Goal: Information Seeking & Learning: Learn about a topic

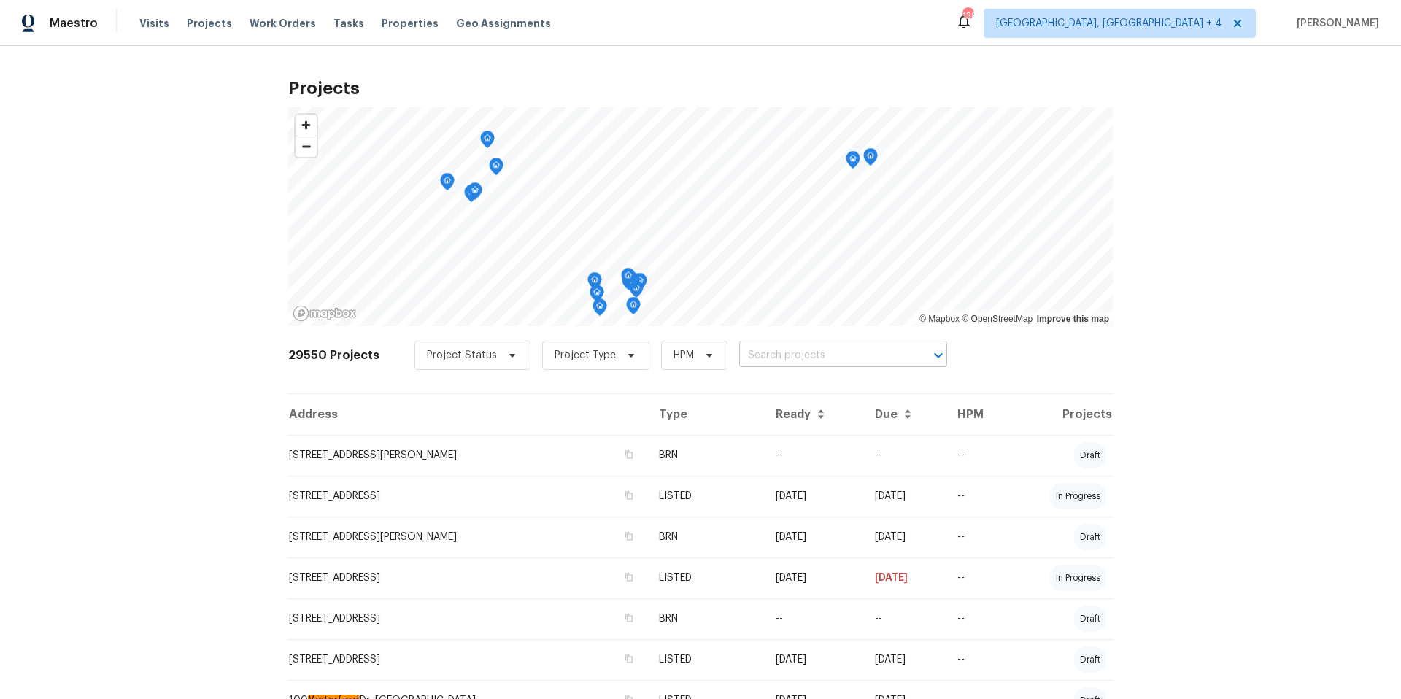
click at [773, 355] on input "text" at bounding box center [822, 355] width 167 height 23
paste input "[STREET_ADDRESS]"
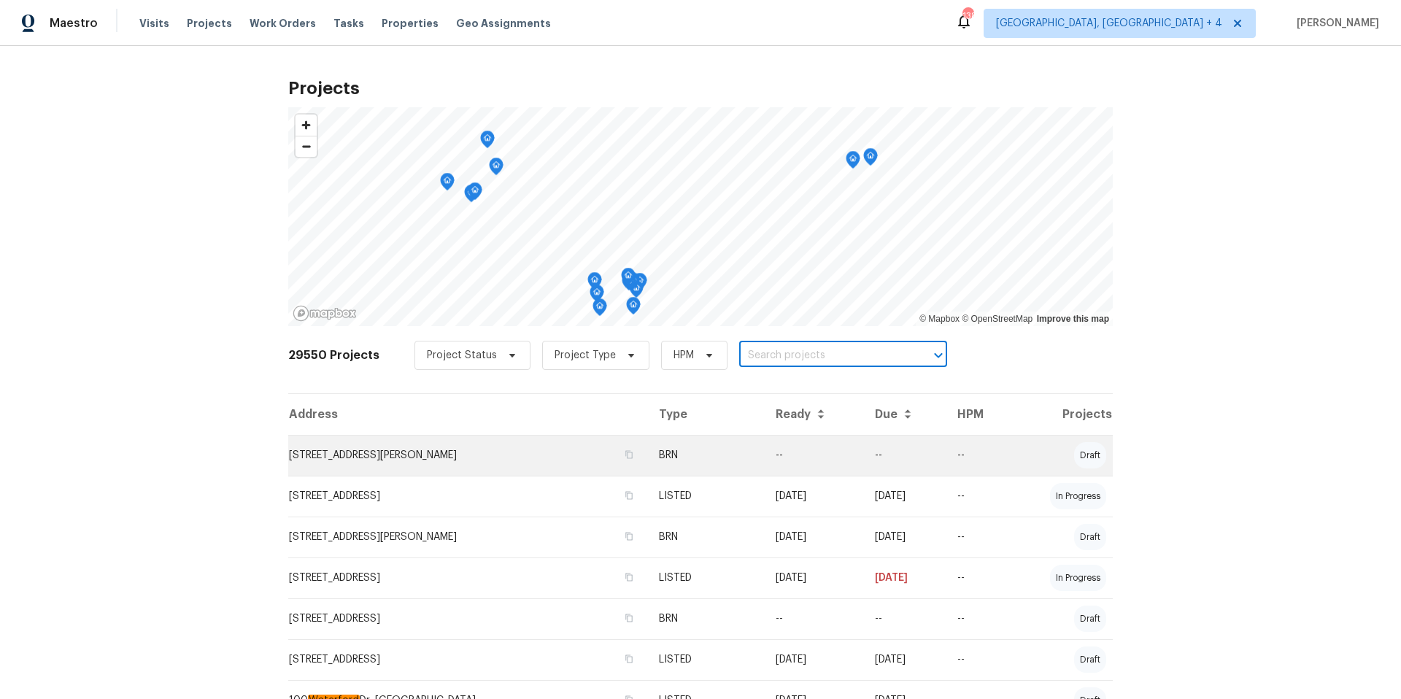
type input "[STREET_ADDRESS]"
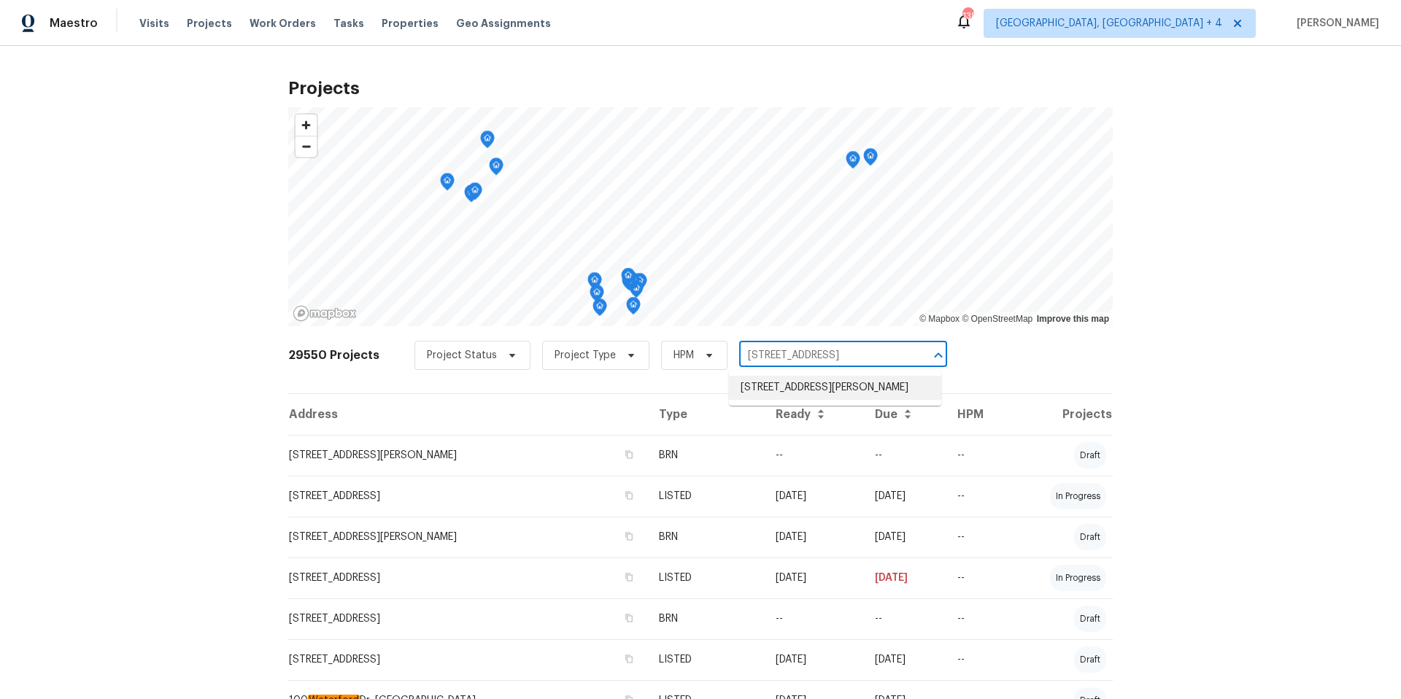
click at [781, 387] on li "[STREET_ADDRESS][PERSON_NAME]" at bounding box center [835, 388] width 212 height 24
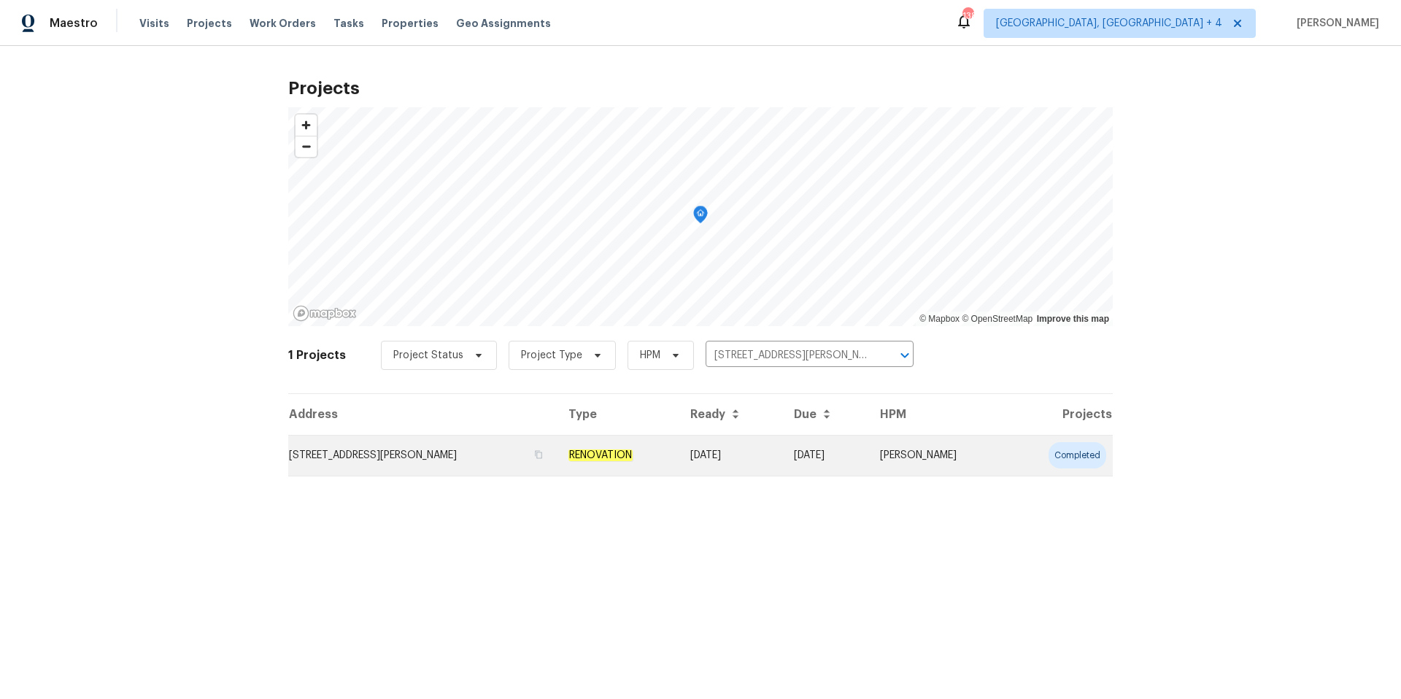
click at [416, 450] on td "[STREET_ADDRESS][PERSON_NAME]" at bounding box center [422, 455] width 268 height 41
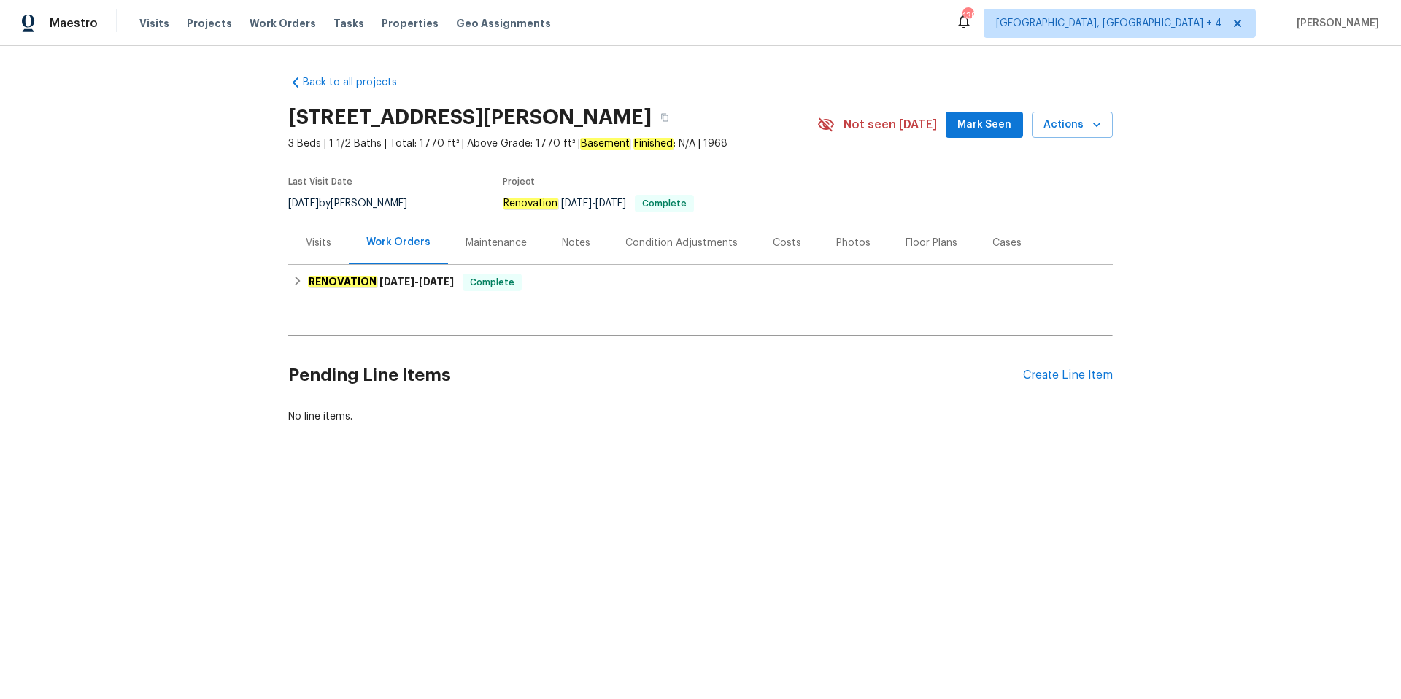
click at [844, 240] on div "Photos" at bounding box center [853, 243] width 34 height 15
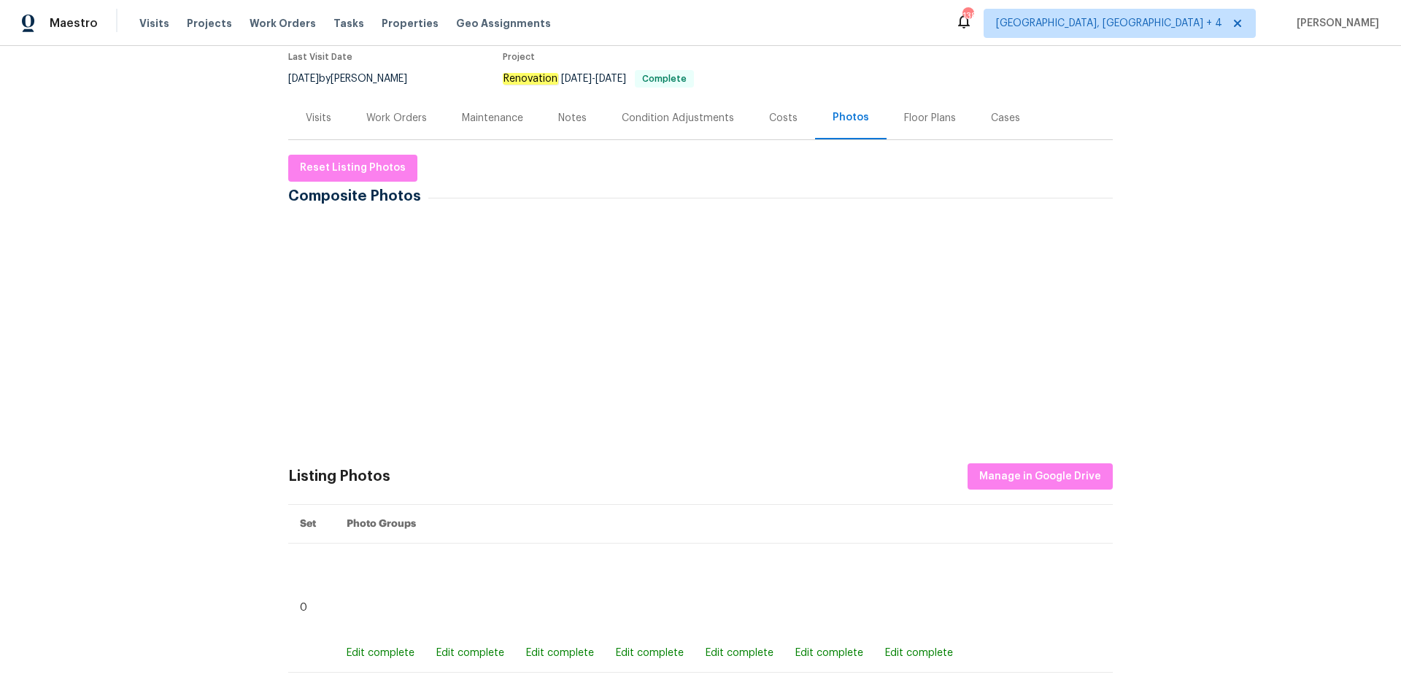
scroll to position [187, 0]
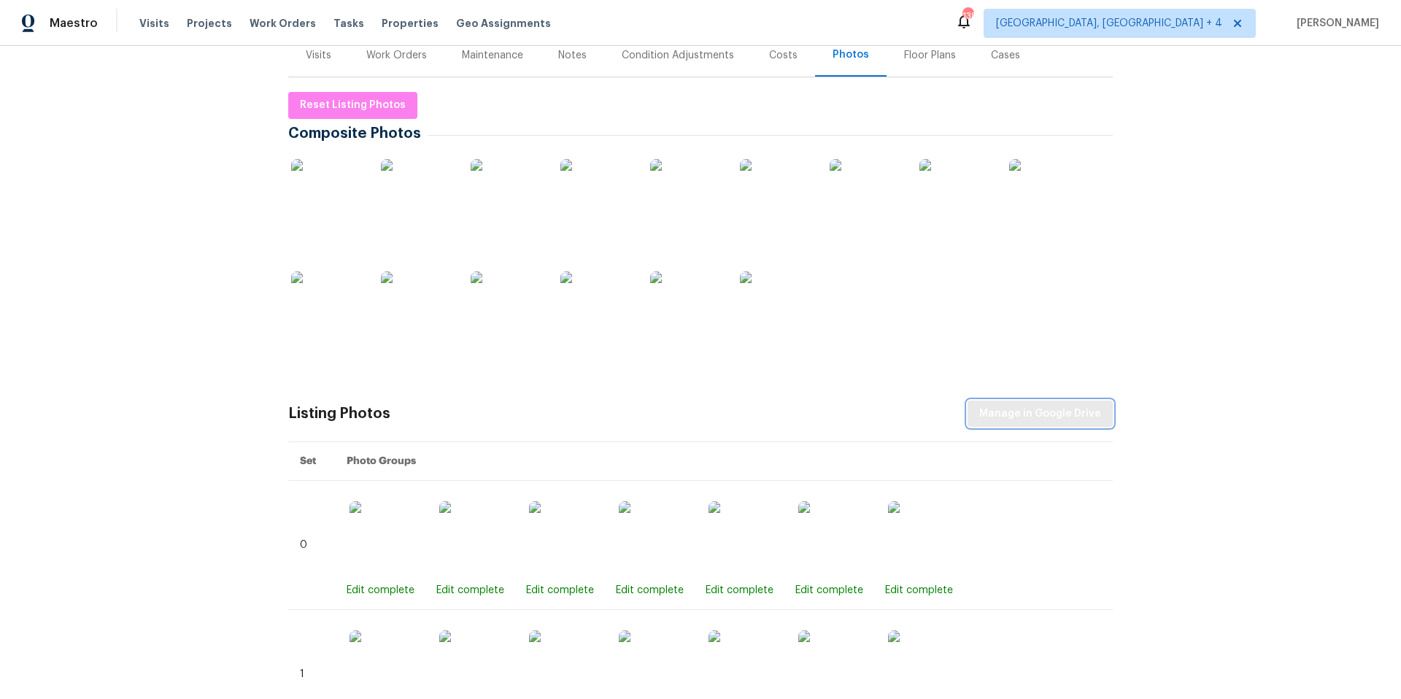
click at [1032, 419] on span "Manage in Google Drive" at bounding box center [1040, 414] width 122 height 18
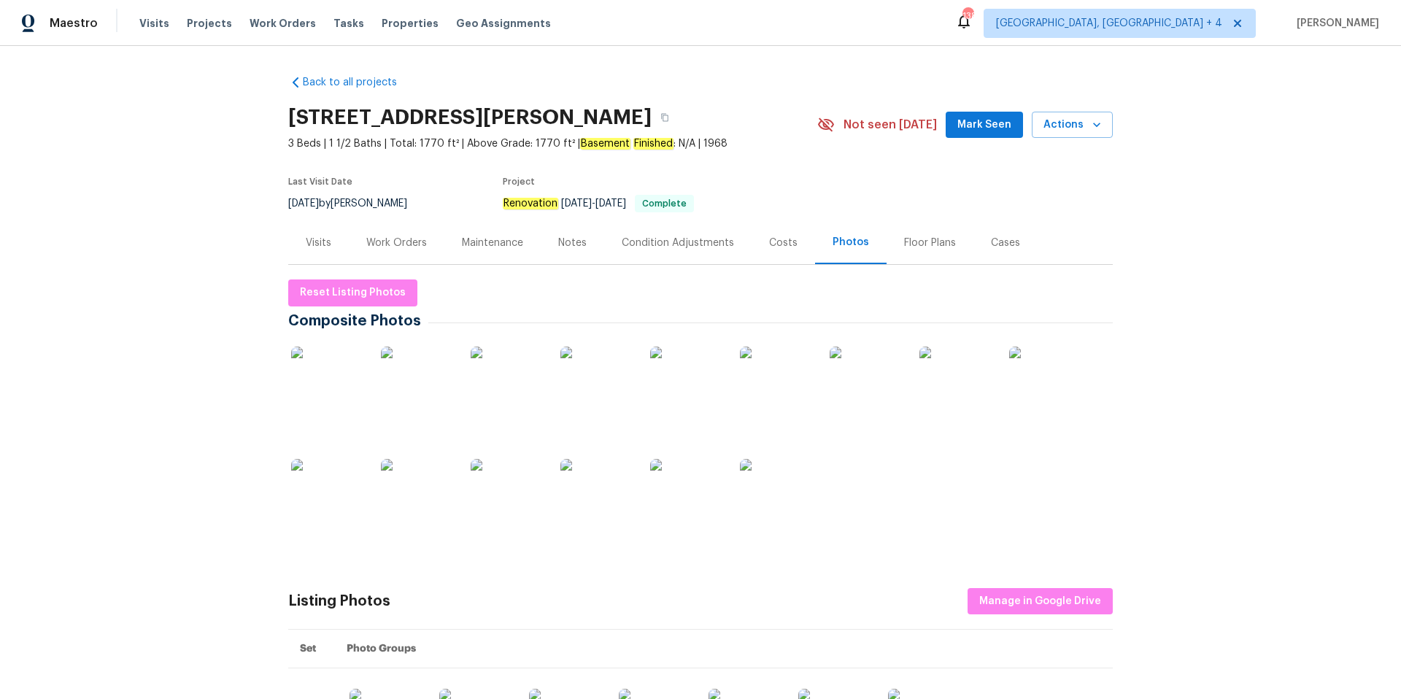
click at [405, 244] on div "Work Orders" at bounding box center [396, 243] width 61 height 15
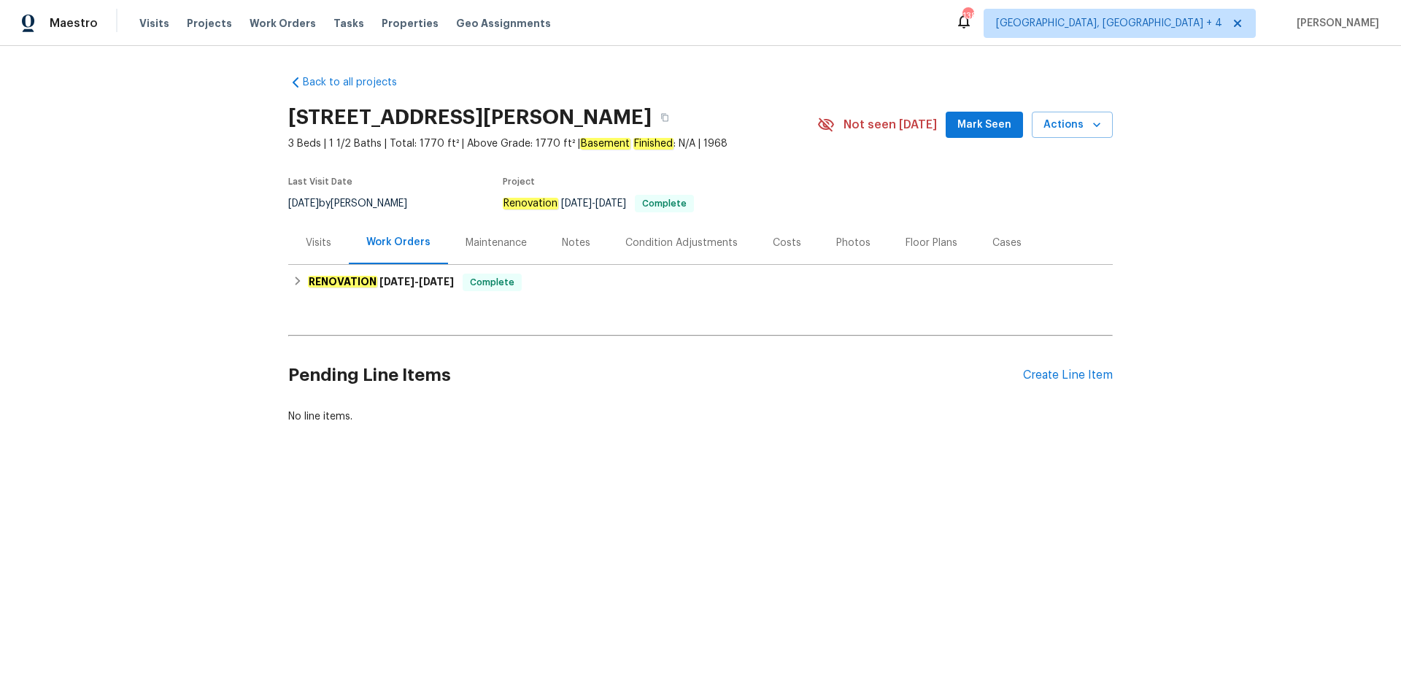
click at [502, 242] on div "Maintenance" at bounding box center [495, 243] width 61 height 15
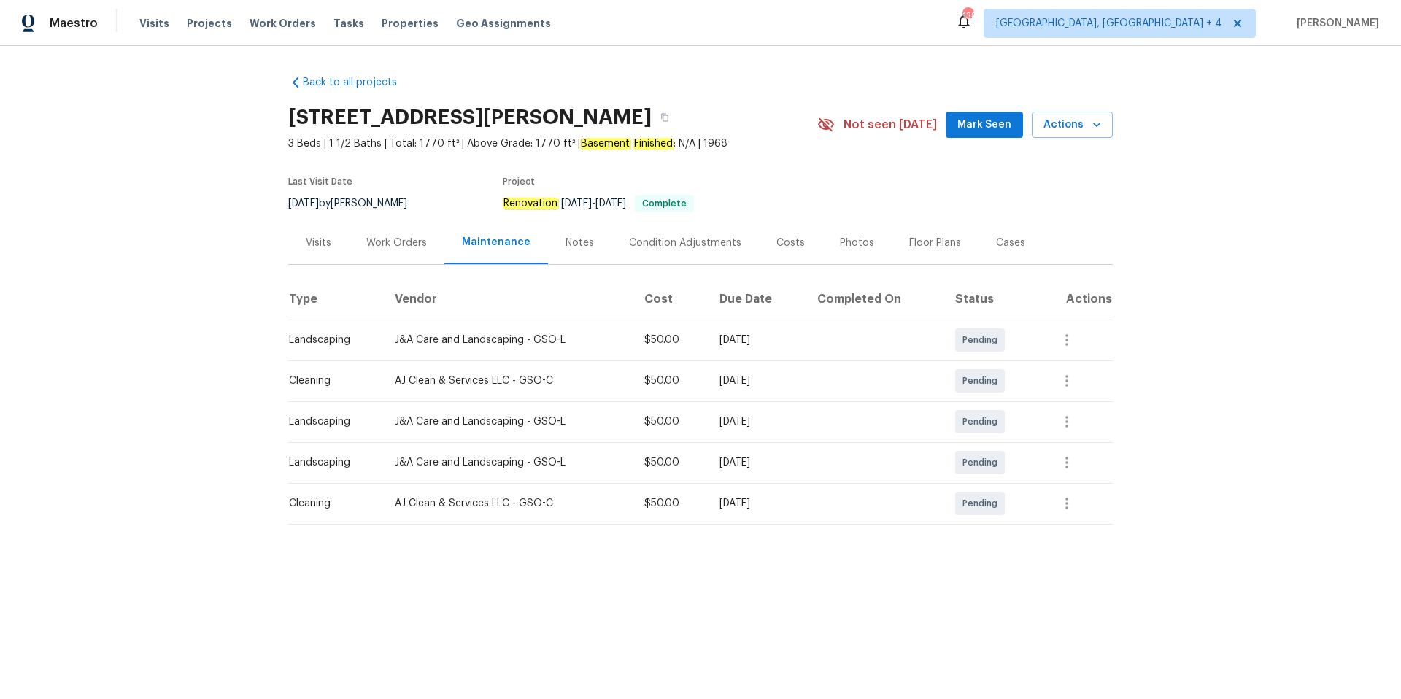
click at [399, 244] on div "Work Orders" at bounding box center [396, 243] width 61 height 15
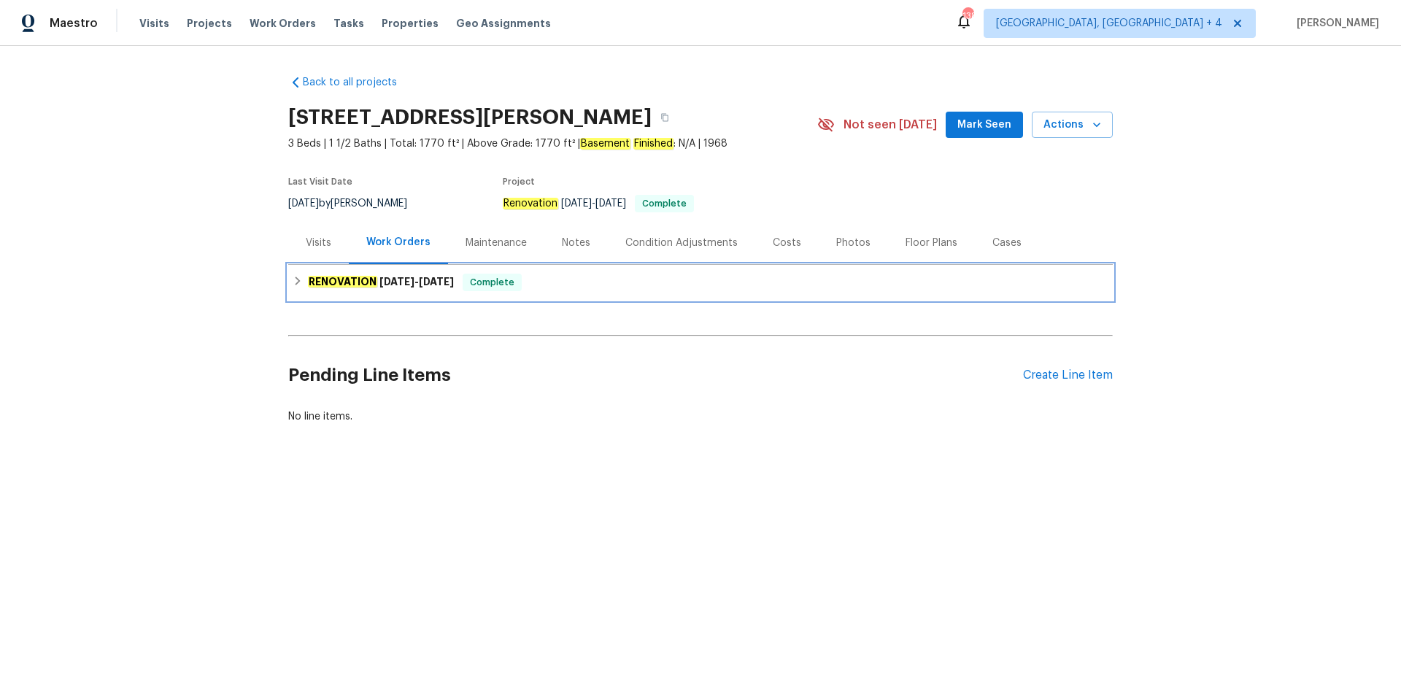
click at [403, 285] on span "[DATE]" at bounding box center [396, 281] width 35 height 10
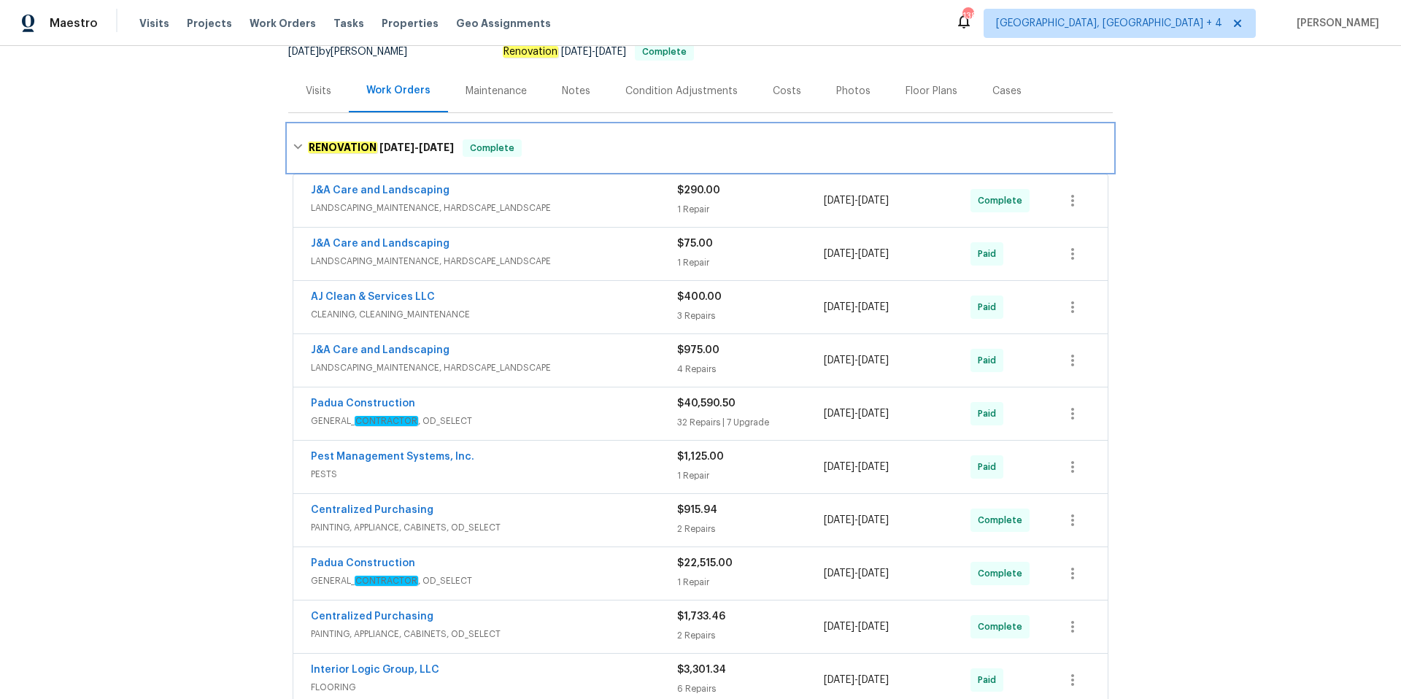
scroll to position [195, 0]
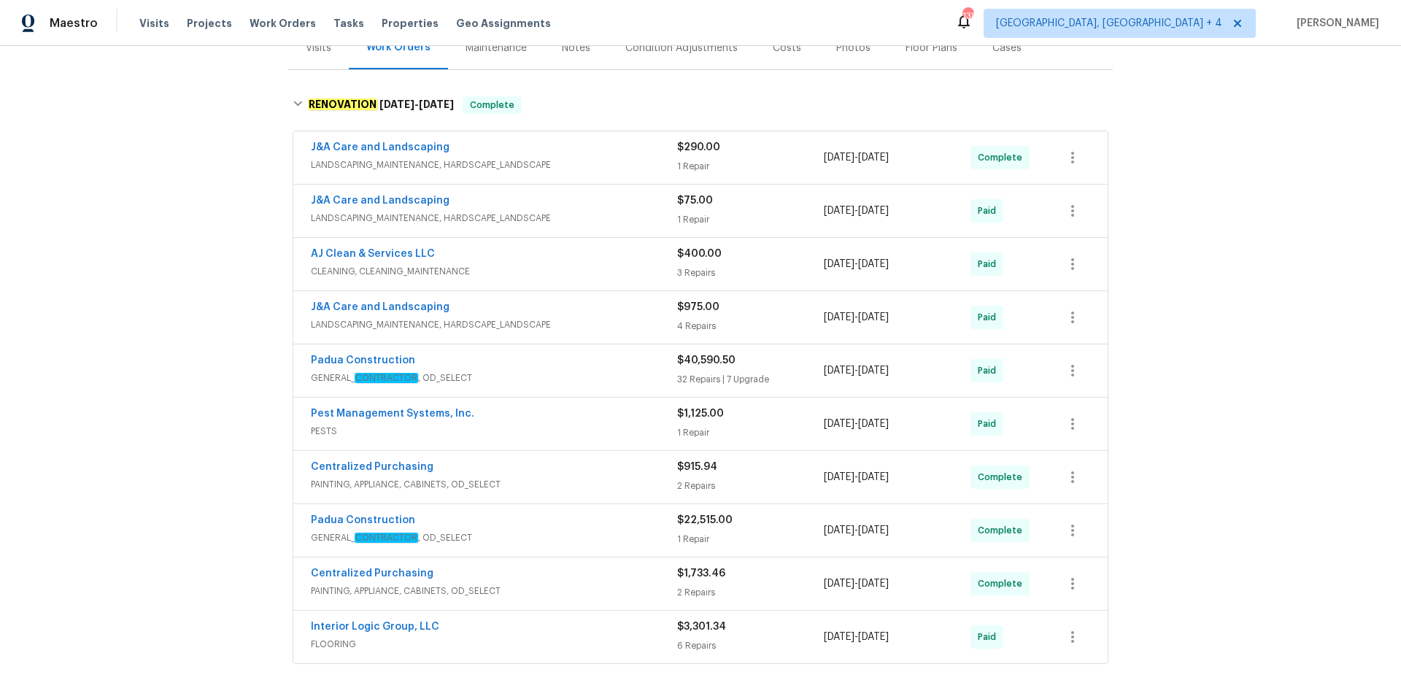
click at [583, 371] on span "GENERAL_ CONTRACTOR , OD_SELECT" at bounding box center [494, 378] width 366 height 15
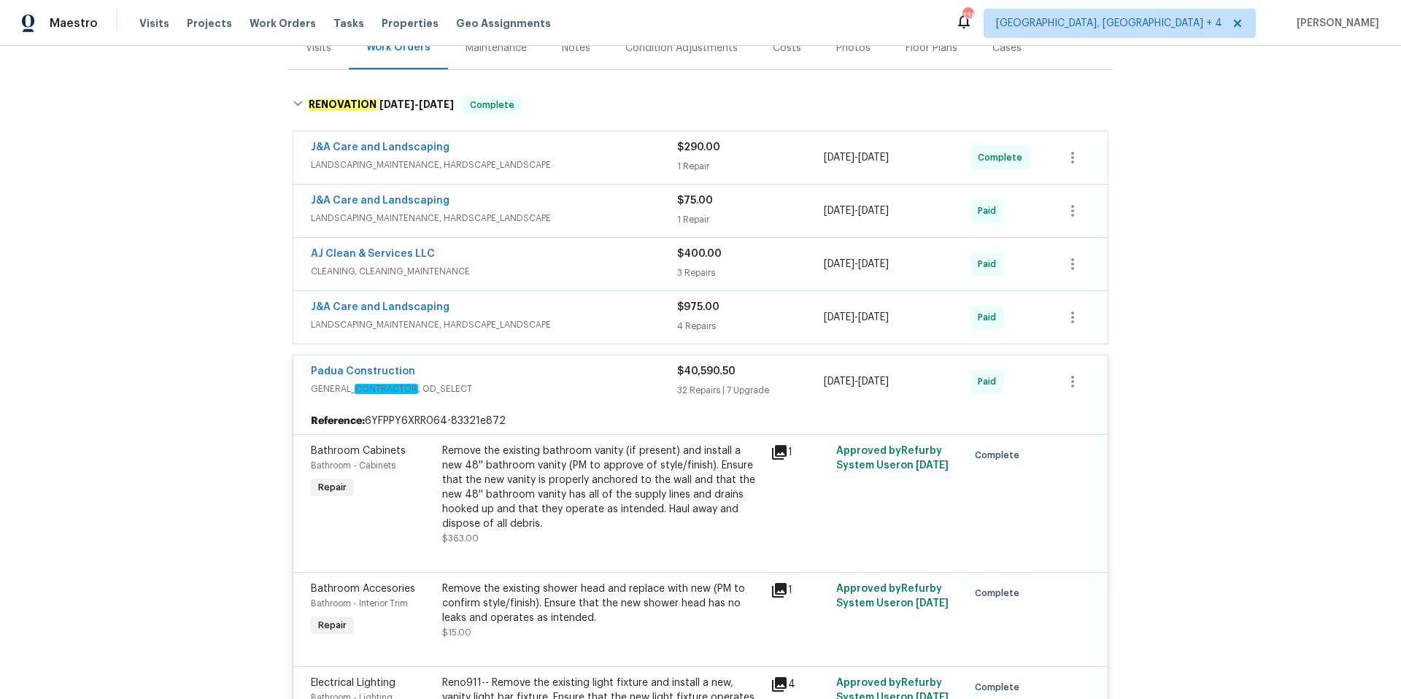
click at [784, 449] on icon at bounding box center [779, 452] width 15 height 15
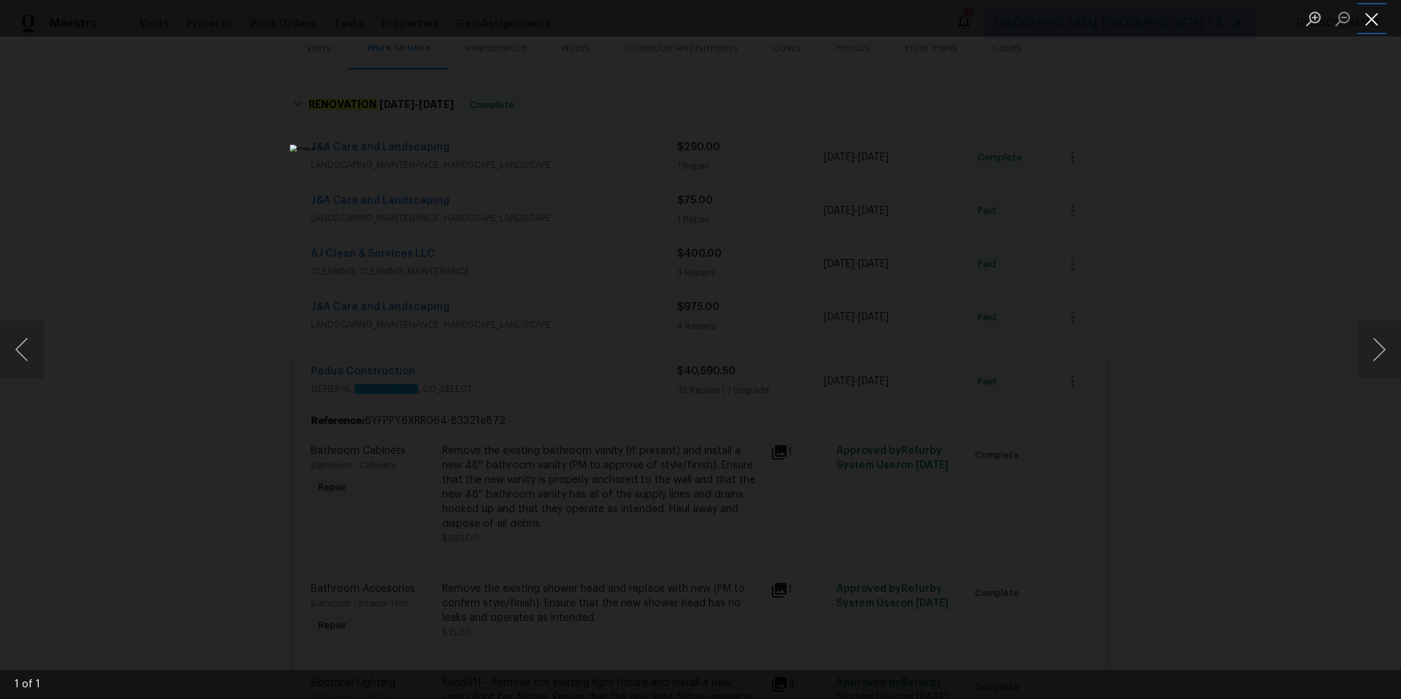
click at [1380, 23] on button "Close lightbox" at bounding box center [1371, 19] width 29 height 26
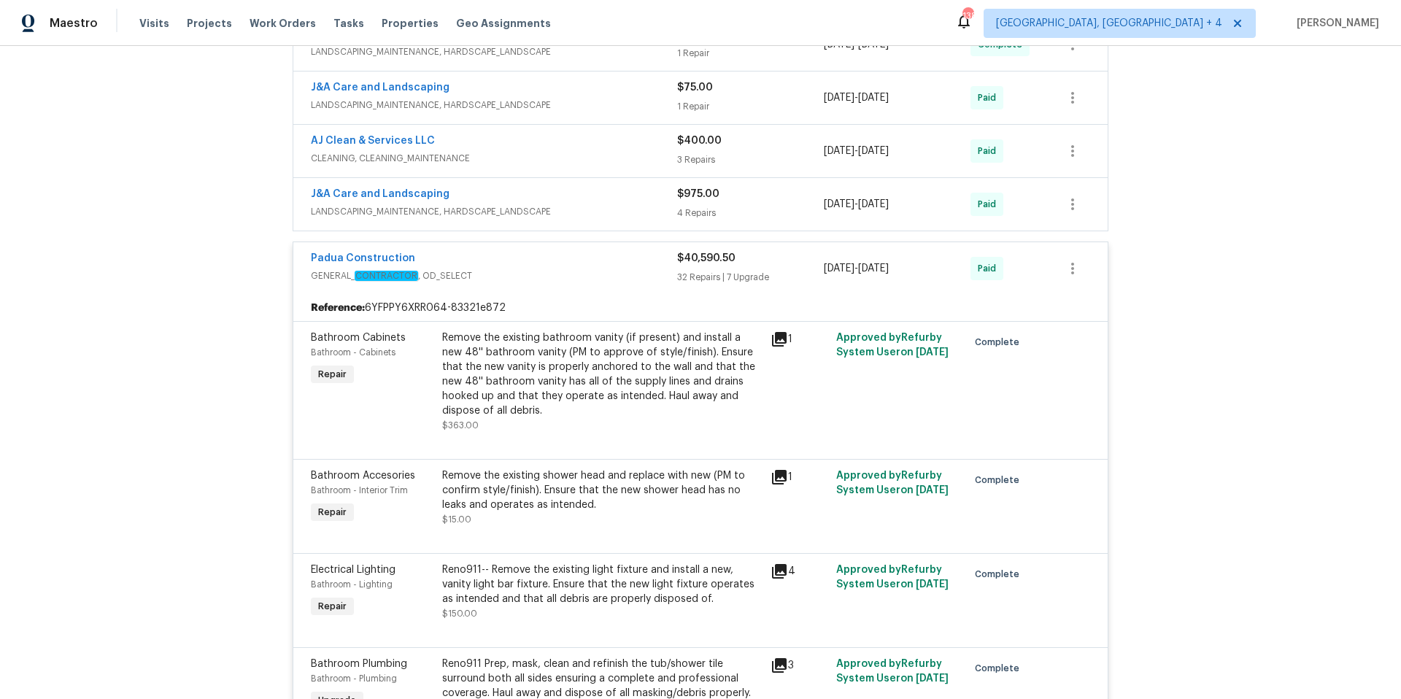
scroll to position [329, 0]
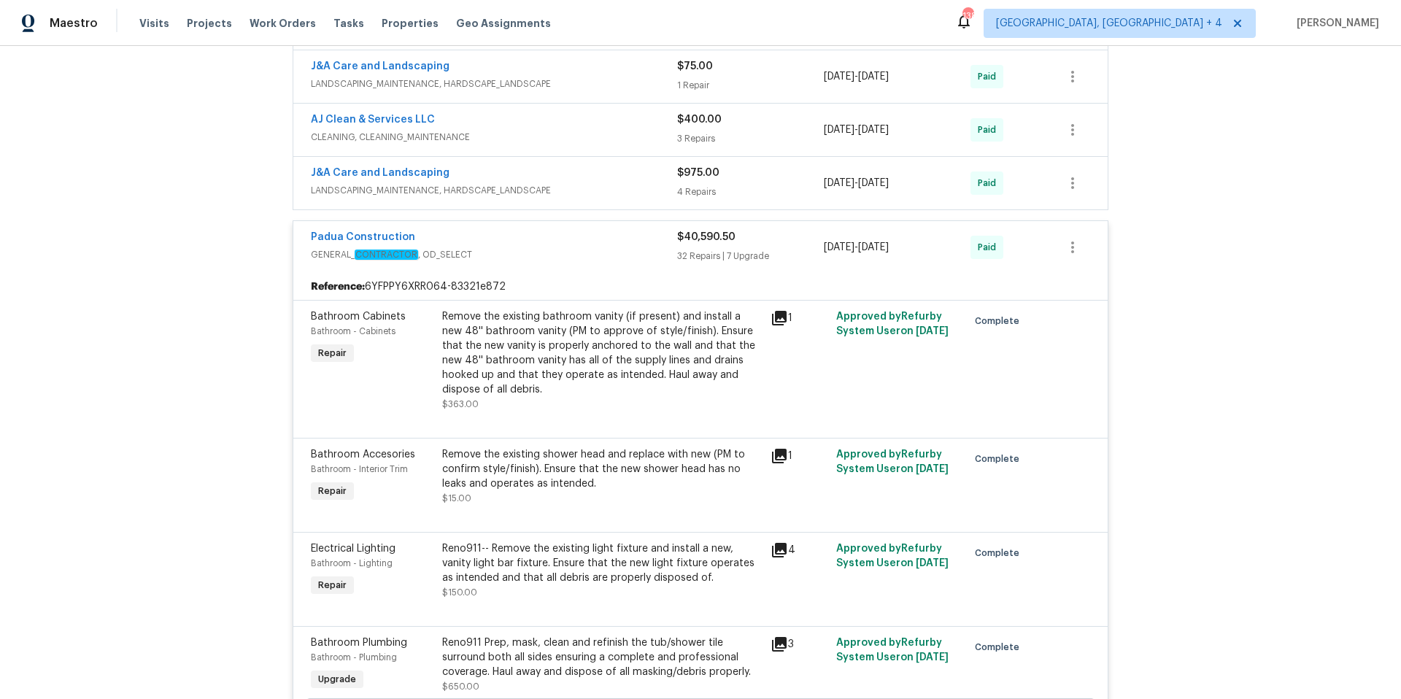
click at [780, 457] on icon at bounding box center [779, 456] width 15 height 15
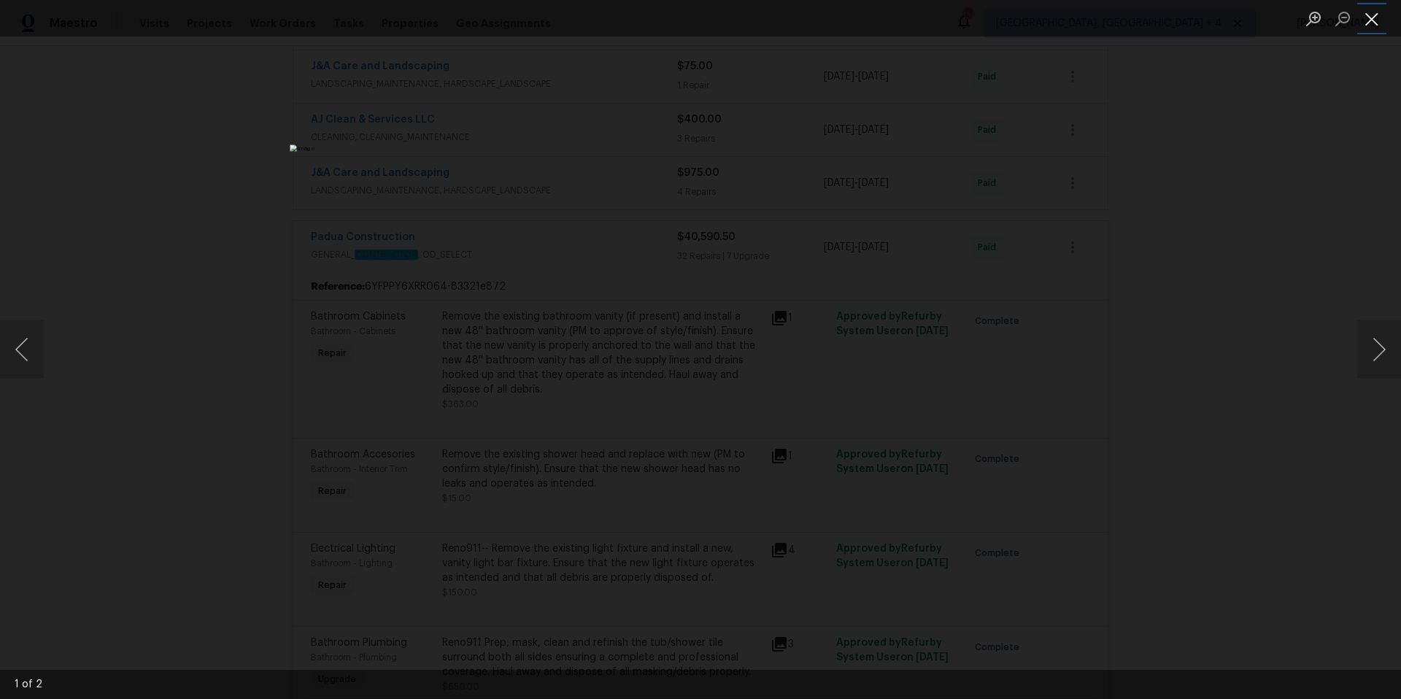
click at [1369, 23] on button "Close lightbox" at bounding box center [1371, 19] width 29 height 26
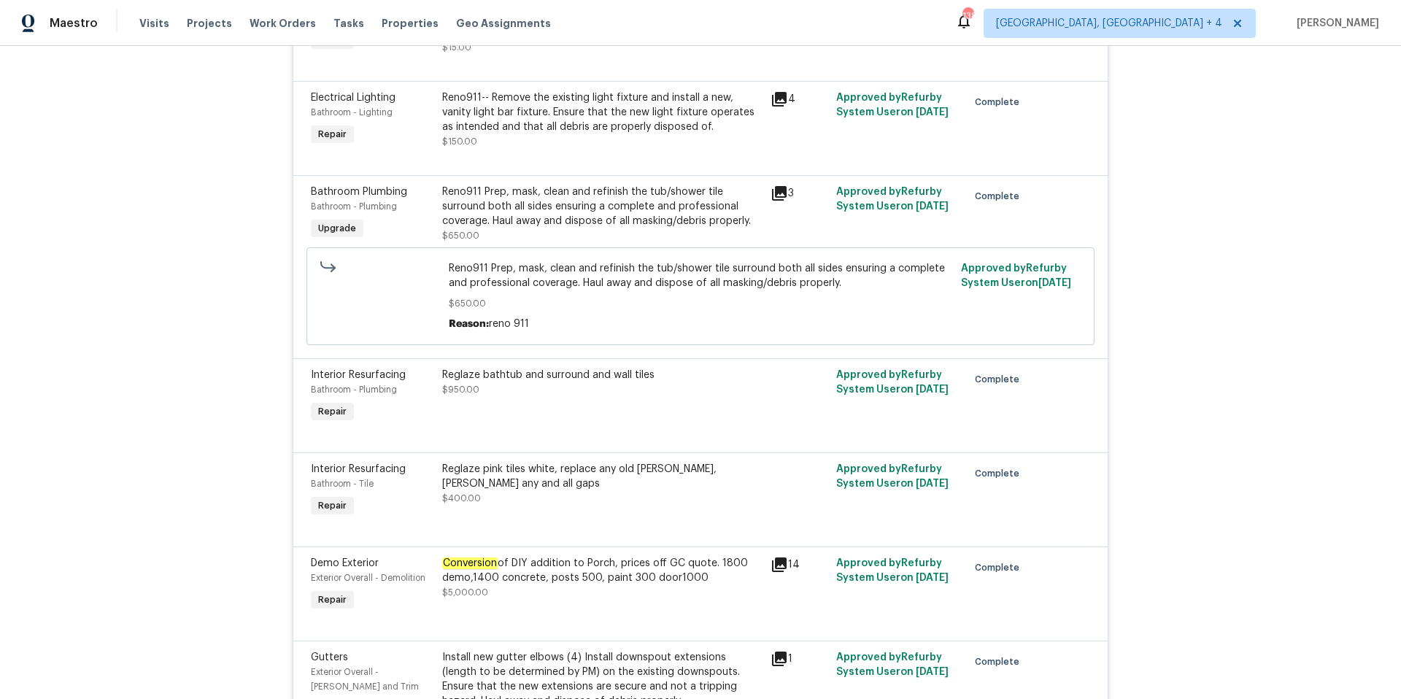
scroll to position [781, 0]
click at [780, 196] on icon at bounding box center [779, 192] width 18 height 18
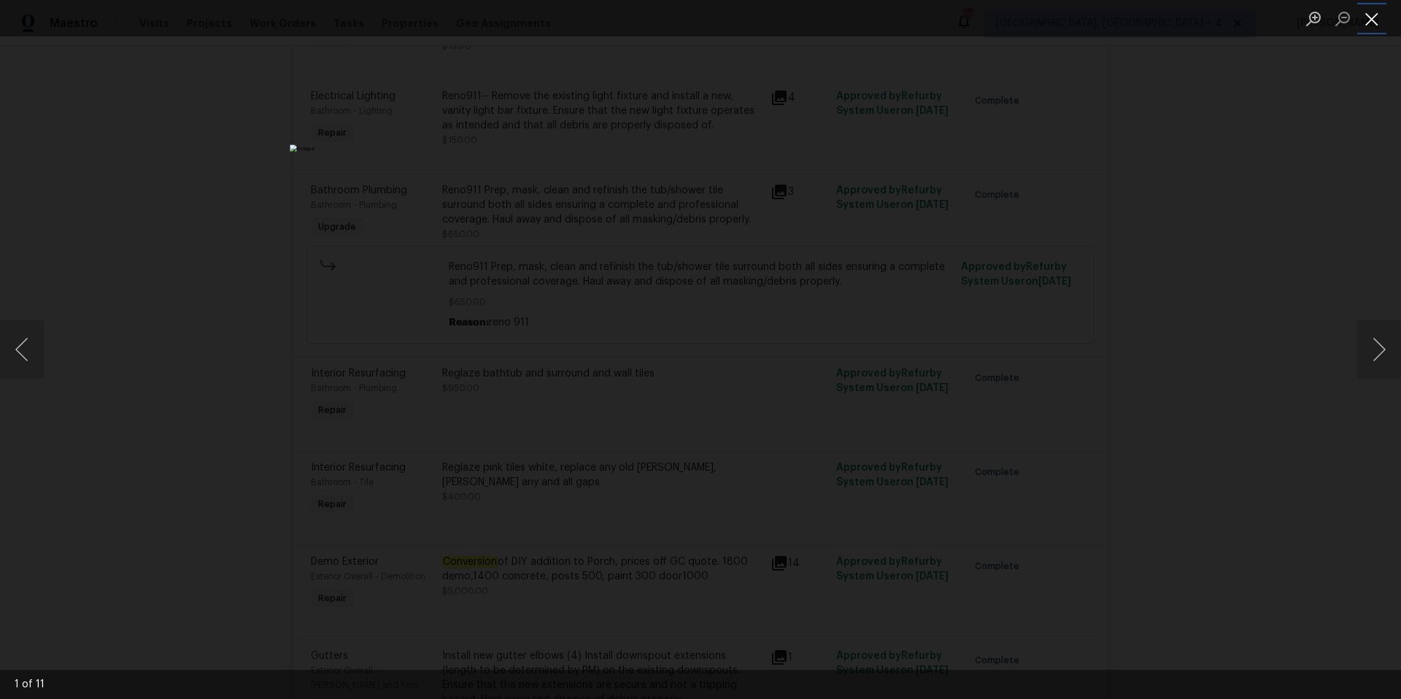
click at [1377, 21] on button "Close lightbox" at bounding box center [1371, 19] width 29 height 26
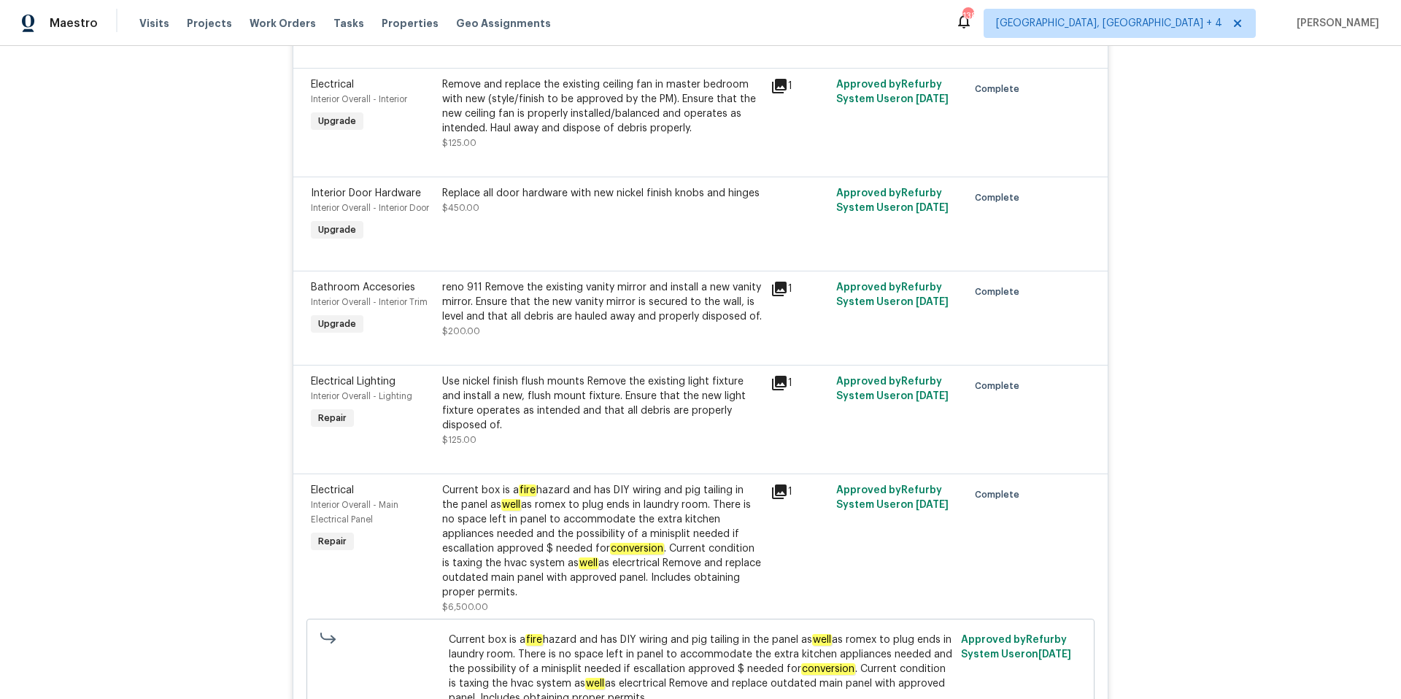
scroll to position [2634, 0]
click at [781, 286] on icon at bounding box center [779, 290] width 15 height 15
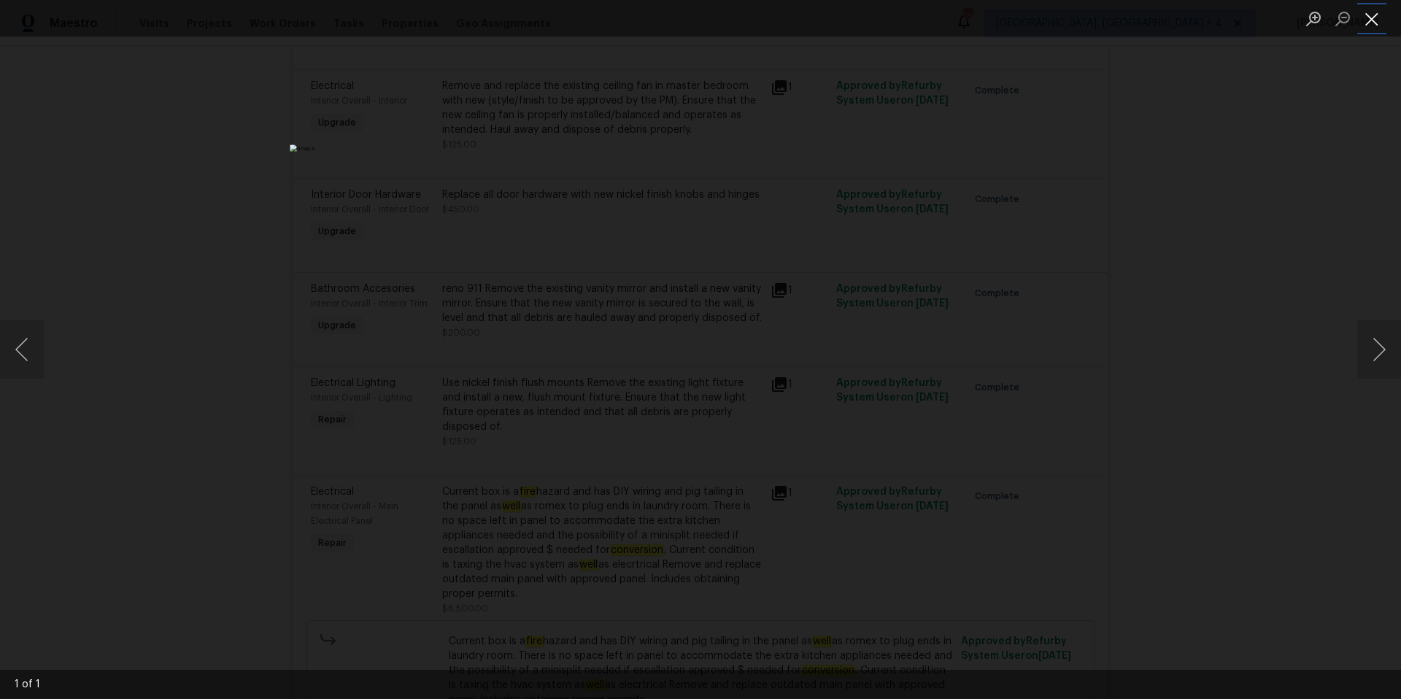
click at [1371, 27] on button "Close lightbox" at bounding box center [1371, 19] width 29 height 26
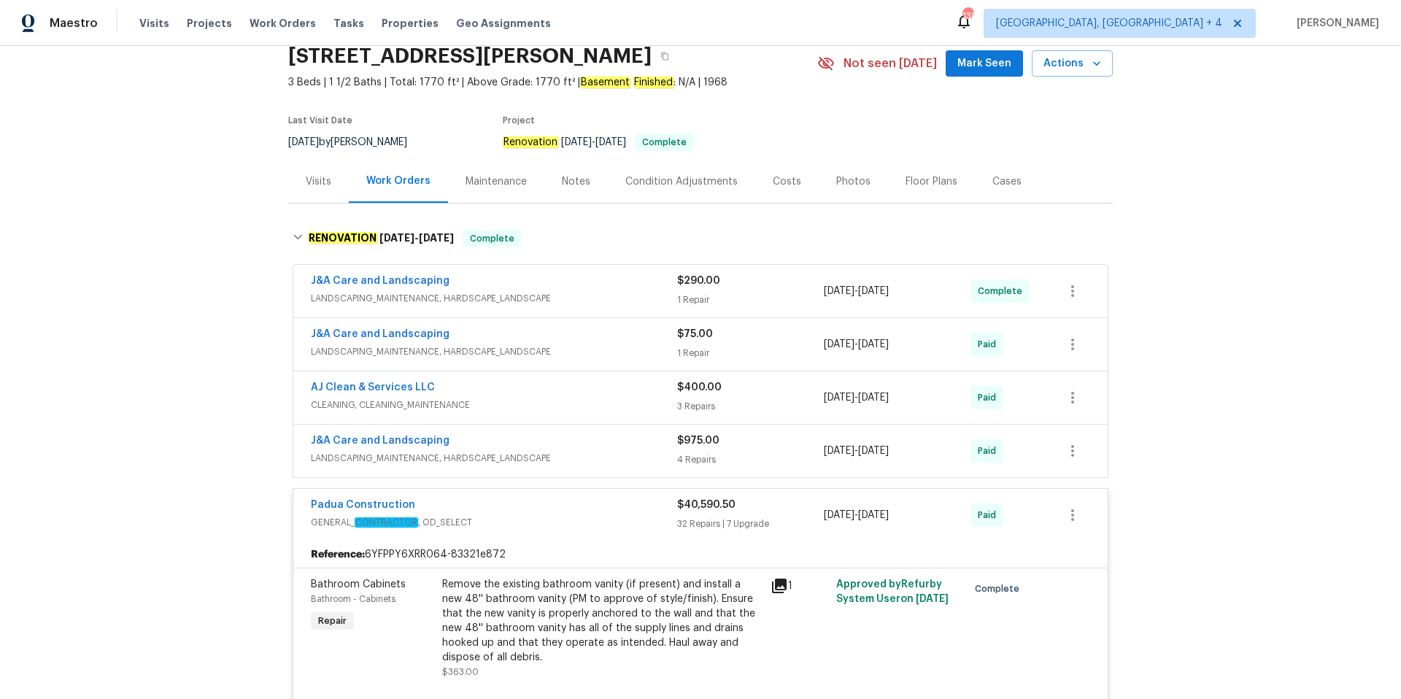
scroll to position [0, 0]
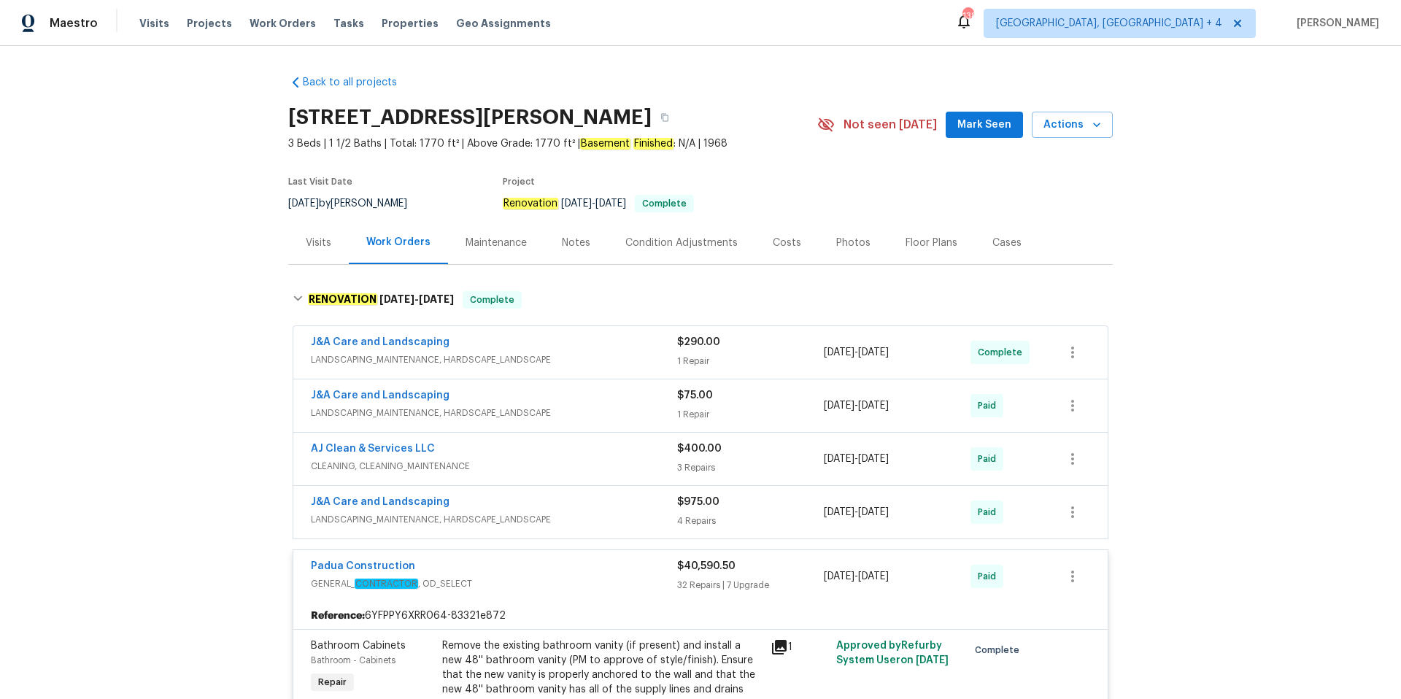
click at [856, 238] on div "Photos" at bounding box center [853, 243] width 34 height 15
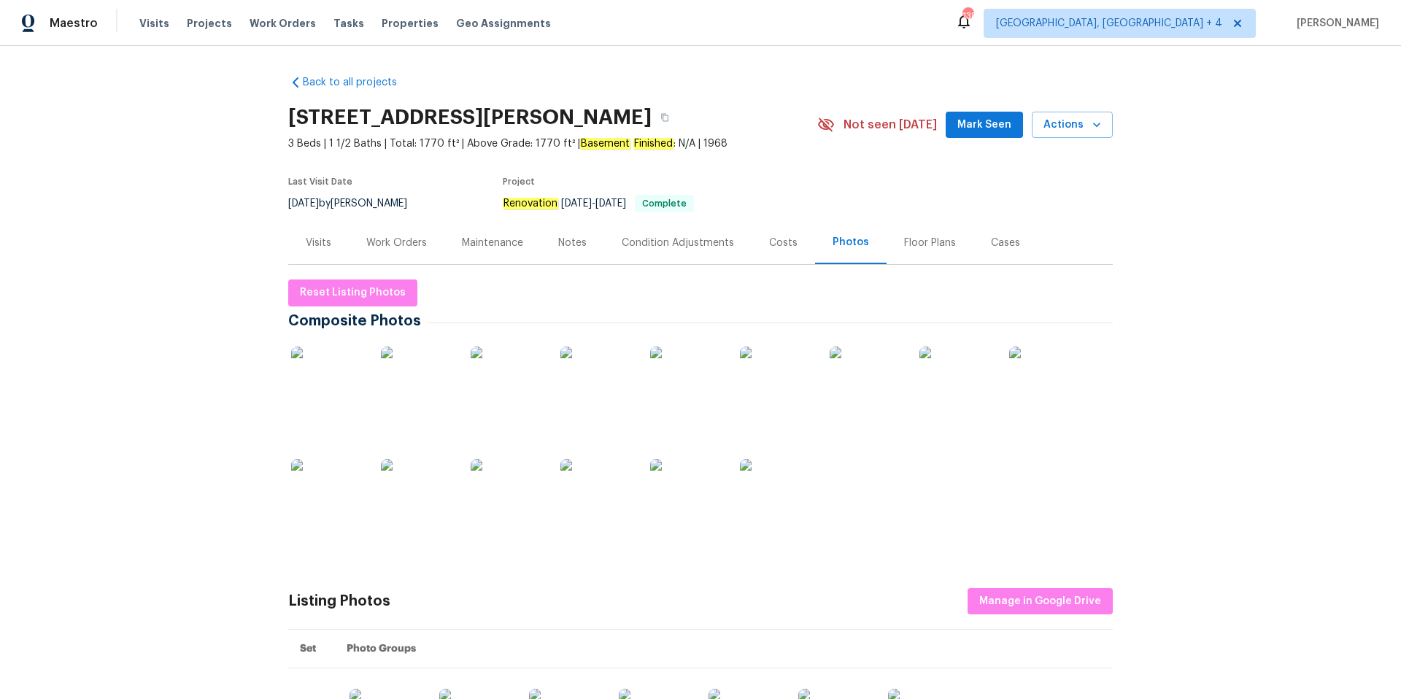
click at [694, 493] on img at bounding box center [686, 495] width 73 height 73
